Goal: Task Accomplishment & Management: Use online tool/utility

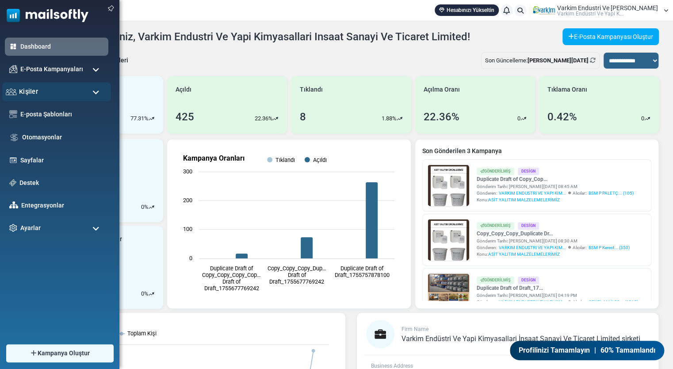
click at [72, 91] on div "Kişiler" at bounding box center [56, 91] width 109 height 19
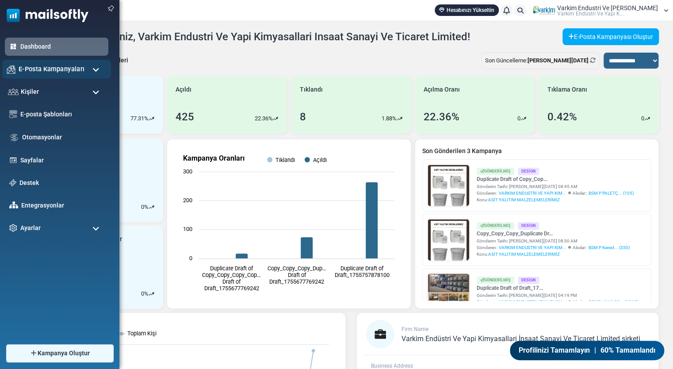
click at [58, 72] on span "E-Posta Kampanyaları" at bounding box center [52, 69] width 66 height 10
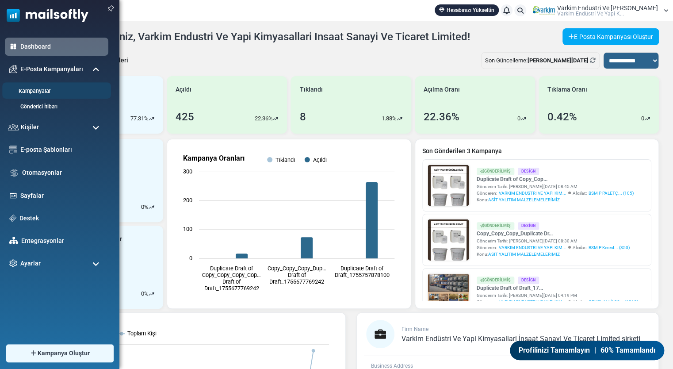
click at [32, 91] on link "Kampanyalar" at bounding box center [55, 91] width 106 height 8
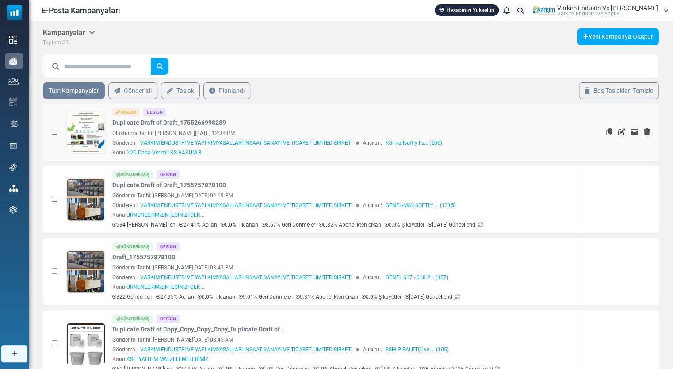
click at [95, 137] on link at bounding box center [86, 156] width 38 height 91
click at [91, 192] on link at bounding box center [86, 224] width 38 height 91
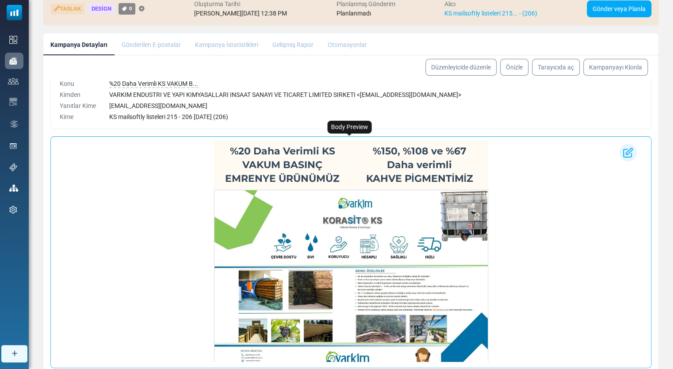
scroll to position [108, 0]
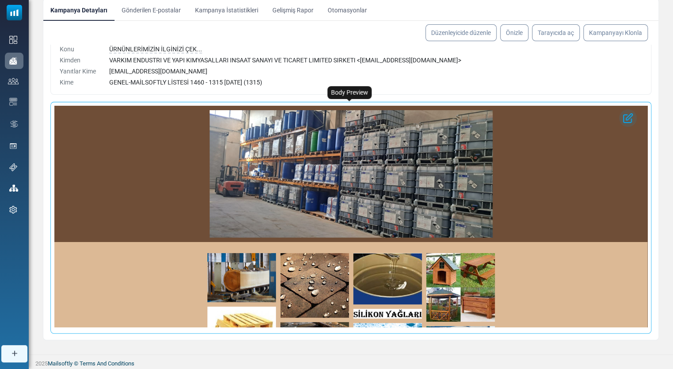
drag, startPoint x: 366, startPoint y: 164, endPoint x: 548, endPoint y: 162, distance: 182.1
click at [548, 162] on div at bounding box center [350, 174] width 593 height 136
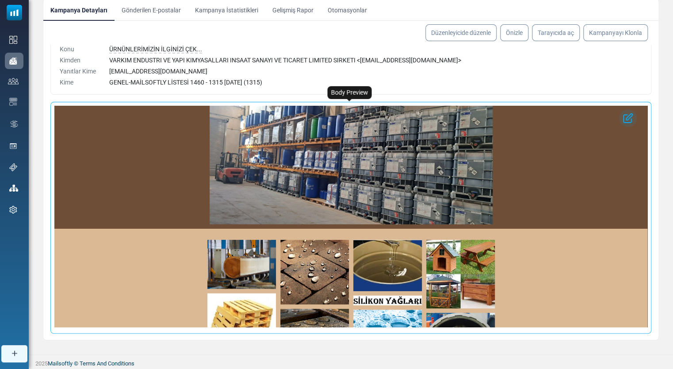
scroll to position [3, 0]
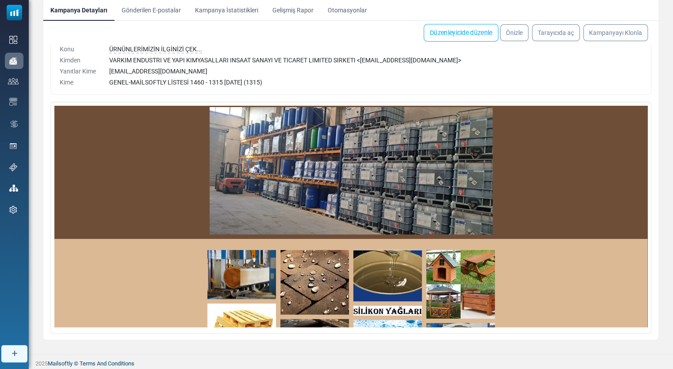
click at [472, 34] on link "Düzenleyicide düzenle" at bounding box center [460, 33] width 75 height 18
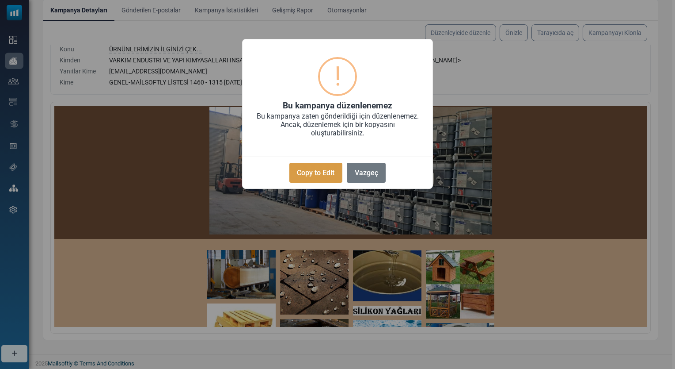
click at [335, 176] on button "Copy to Edit" at bounding box center [315, 173] width 53 height 20
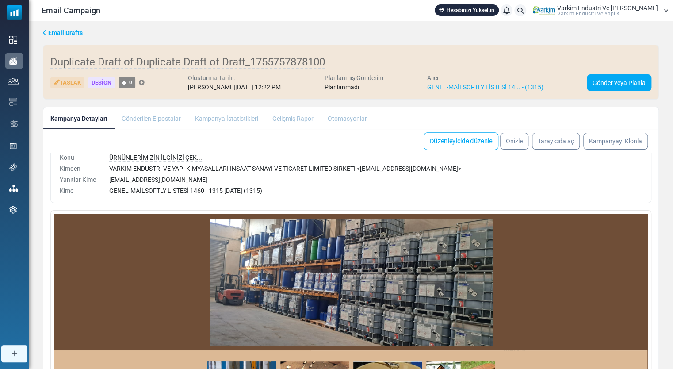
click at [474, 141] on link "Düzenleyicide düzenle" at bounding box center [460, 141] width 75 height 18
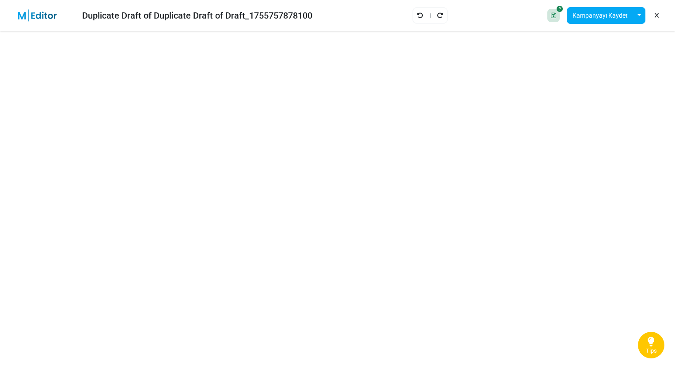
click at [64, 17] on img at bounding box center [42, 15] width 57 height 12
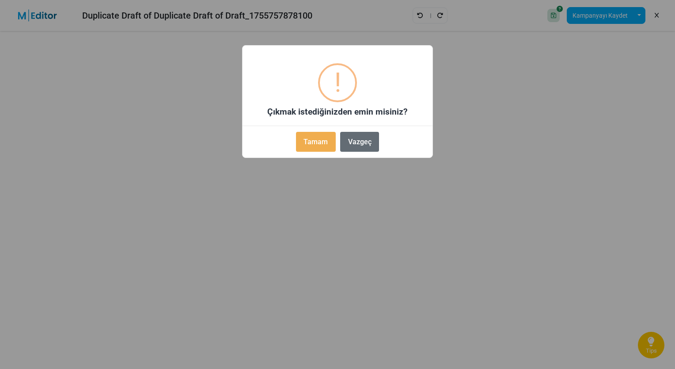
click at [346, 132] on button "Vazgeç" at bounding box center [359, 142] width 39 height 20
